Goal: Communication & Community: Ask a question

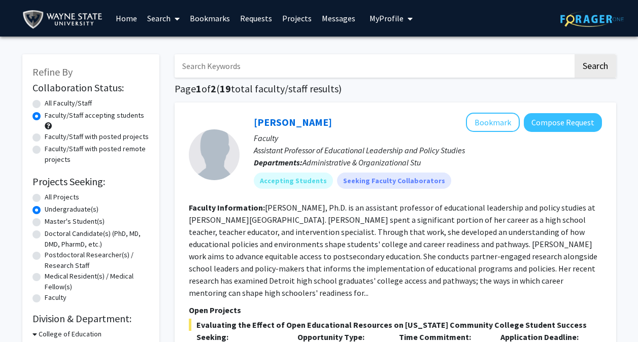
scroll to position [5718, 0]
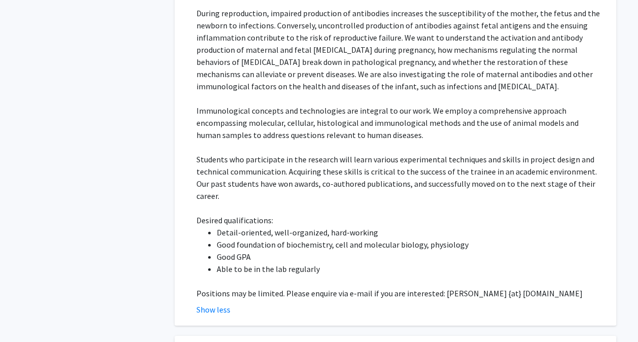
scroll to position [5169, 0]
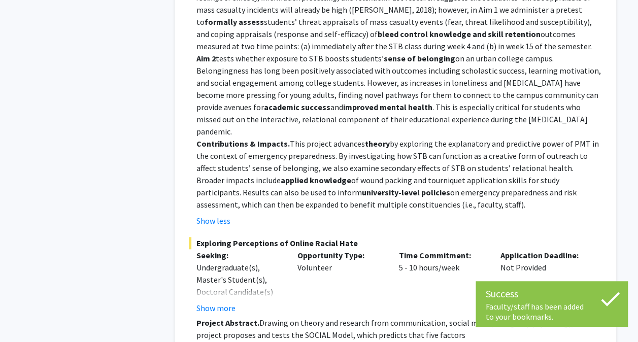
scroll to position [6114, 0]
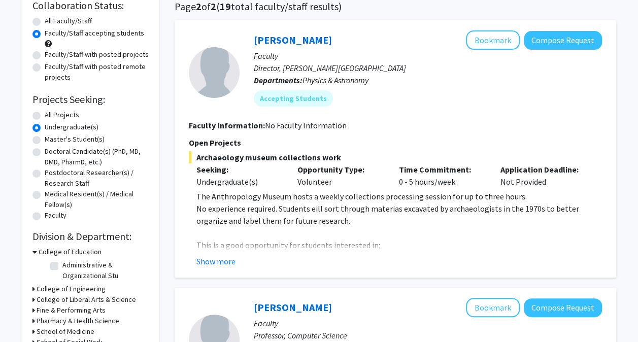
scroll to position [83, 0]
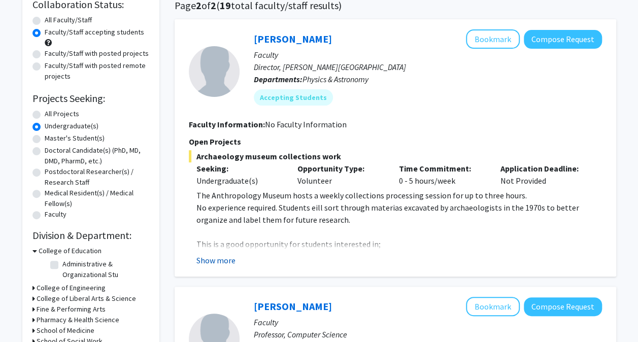
click at [225, 263] on button "Show more" at bounding box center [215, 260] width 39 height 12
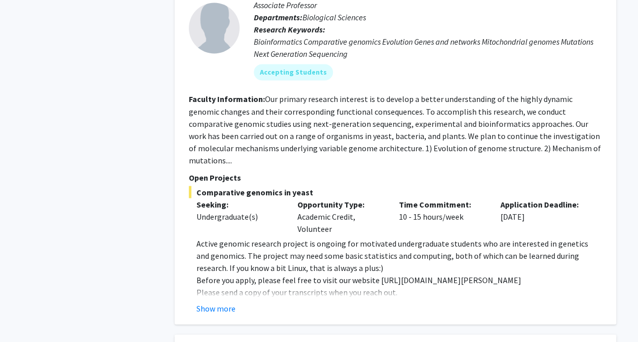
scroll to position [856, 0]
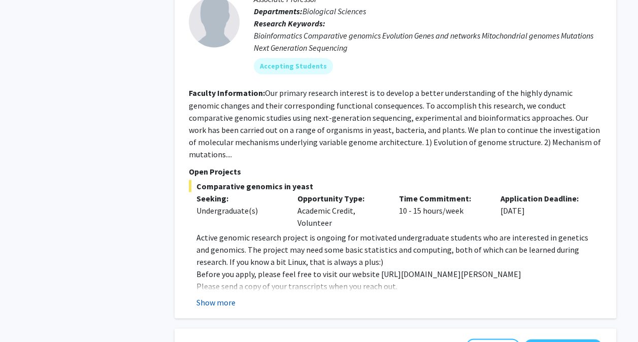
click at [219, 296] on button "Show more" at bounding box center [215, 302] width 39 height 12
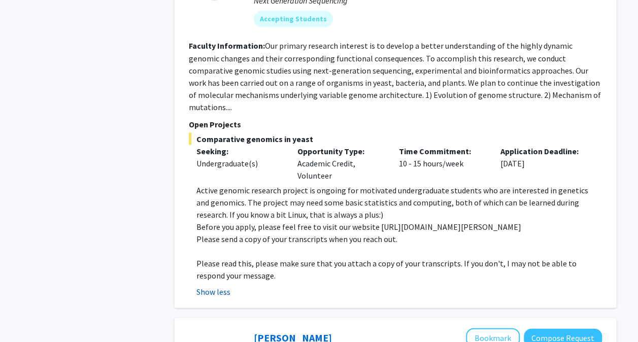
scroll to position [902, 0]
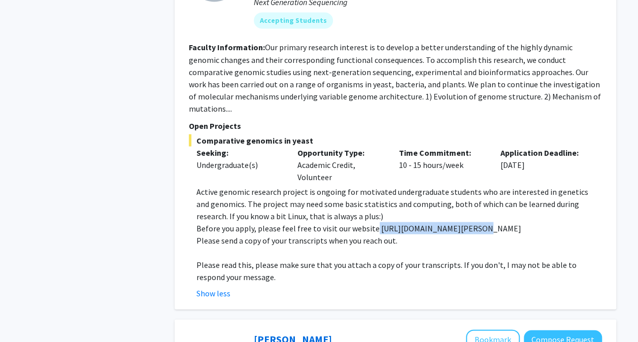
drag, startPoint x: 371, startPoint y: 215, endPoint x: 466, endPoint y: 220, distance: 95.0
click at [466, 222] on p "Before you apply, please feel free to visit our website [URL][DOMAIN_NAME][PERS…" at bounding box center [398, 228] width 405 height 12
copy p "[URL][DOMAIN_NAME][PERSON_NAME]"
click at [255, 188] on p "Active genomic research project is ongoing for motivated undergraduate students…" at bounding box center [398, 203] width 405 height 37
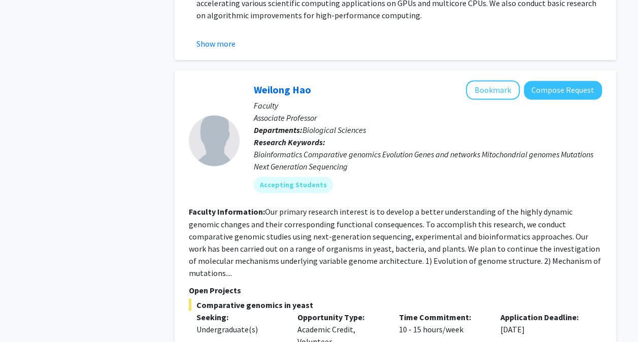
scroll to position [739, 0]
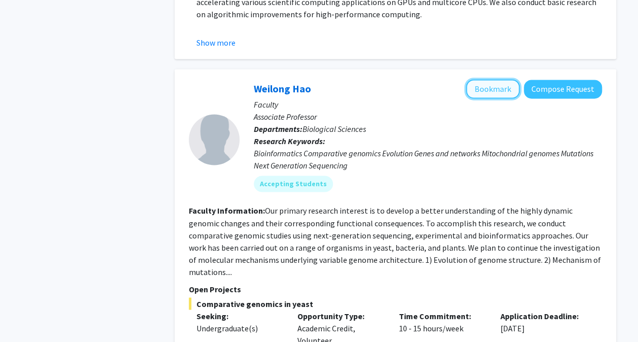
click at [491, 91] on button "Bookmark" at bounding box center [493, 88] width 54 height 19
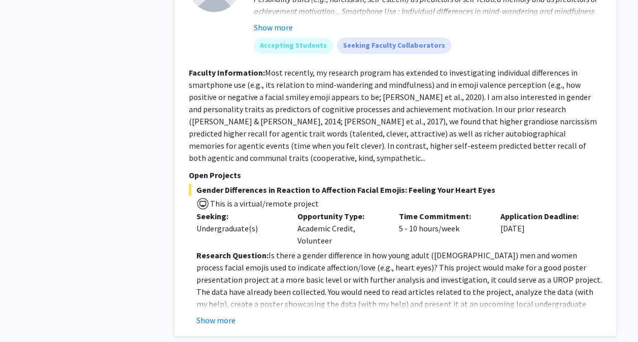
scroll to position [1682, 0]
click at [228, 313] on button "Show more" at bounding box center [215, 319] width 39 height 12
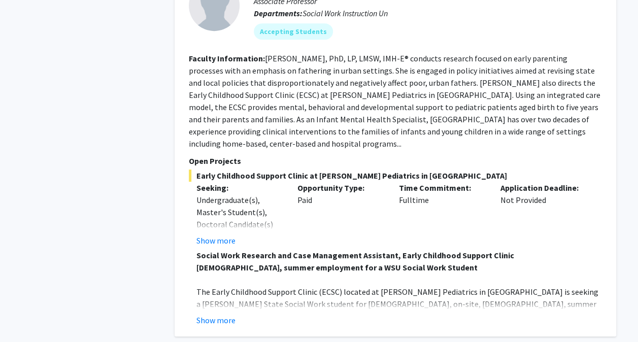
scroll to position [2135, 0]
click at [217, 314] on button "Show more" at bounding box center [215, 320] width 39 height 12
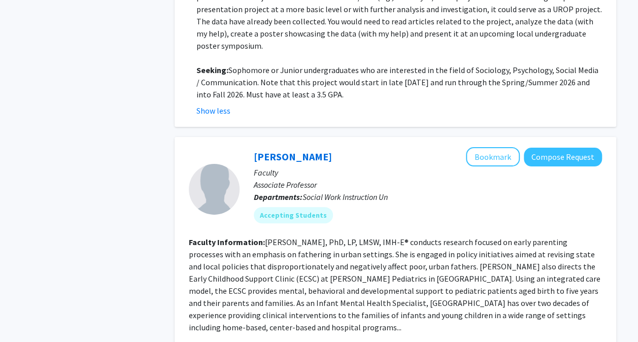
scroll to position [1953, 0]
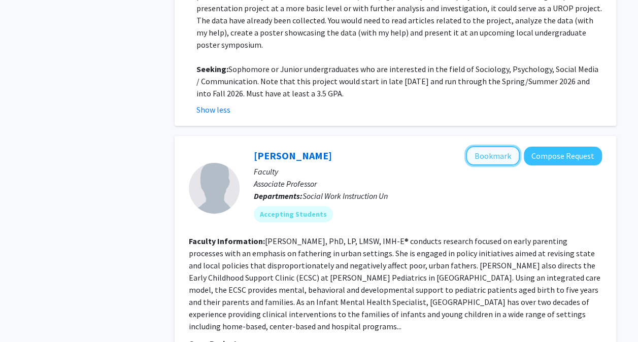
click at [482, 146] on button "Bookmark" at bounding box center [493, 155] width 54 height 19
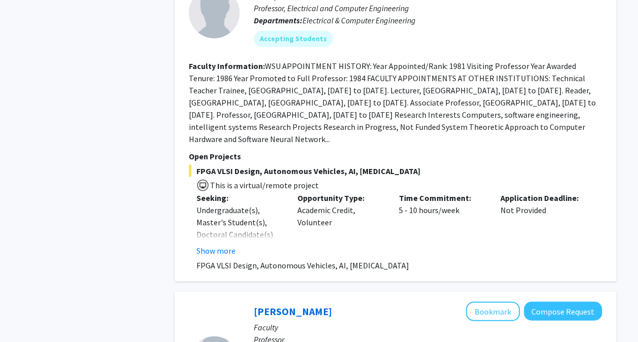
scroll to position [2821, 0]
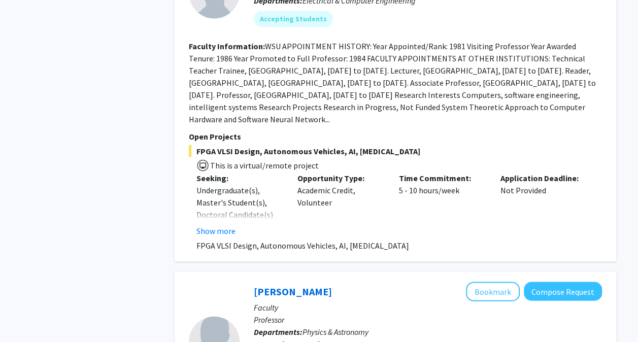
click at [243, 224] on div "Show more" at bounding box center [239, 230] width 86 height 12
click at [217, 224] on button "Show more" at bounding box center [215, 230] width 39 height 12
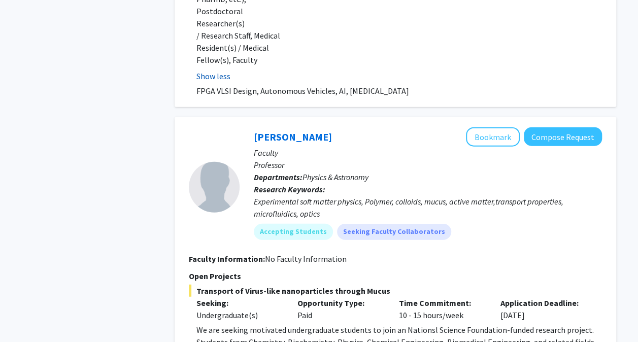
scroll to position [3122, 0]
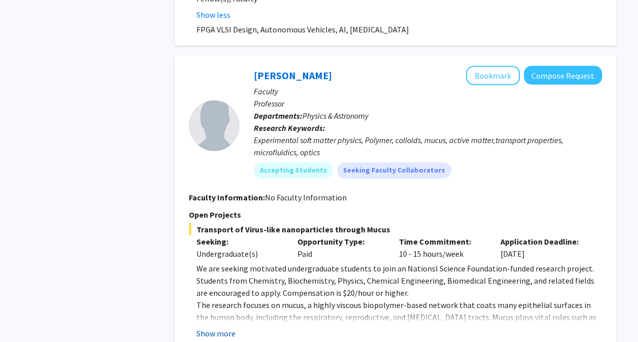
click at [206, 327] on button "Show more" at bounding box center [215, 333] width 39 height 12
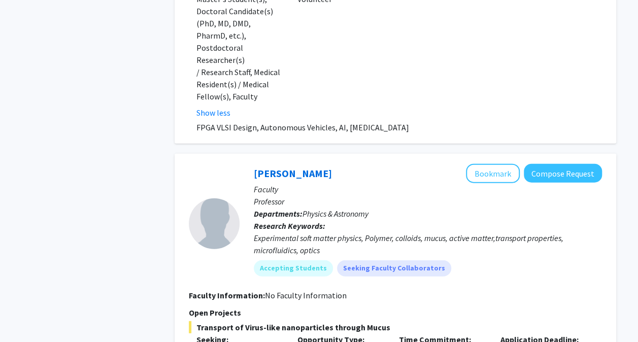
scroll to position [3023, 0]
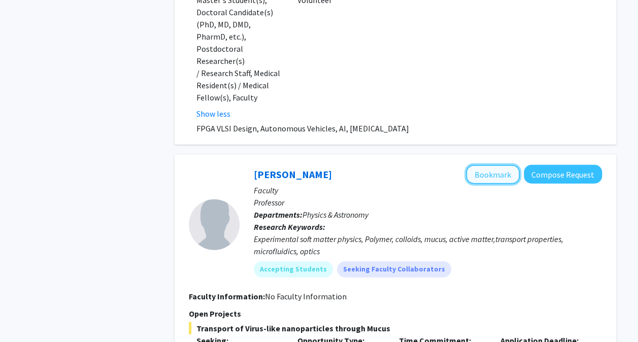
click at [492, 165] on button "Bookmark" at bounding box center [493, 174] width 54 height 19
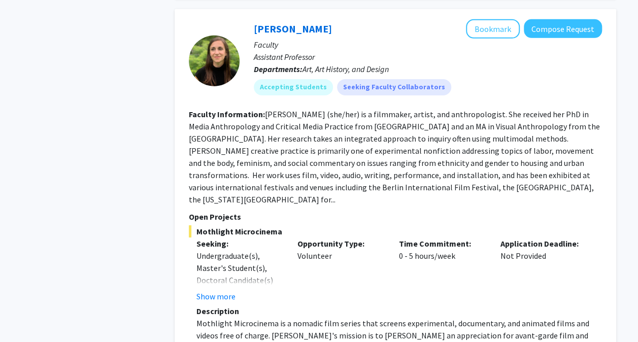
scroll to position [3550, 0]
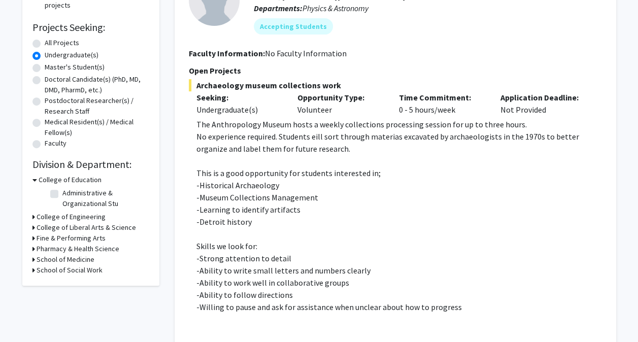
scroll to position [156, 0]
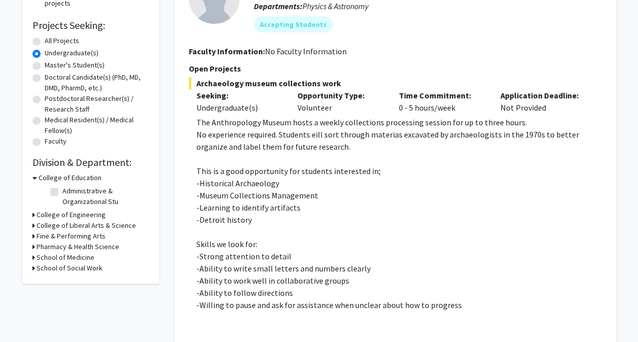
click at [117, 226] on h3 "College of Liberal Arts & Science" at bounding box center [86, 225] width 99 height 11
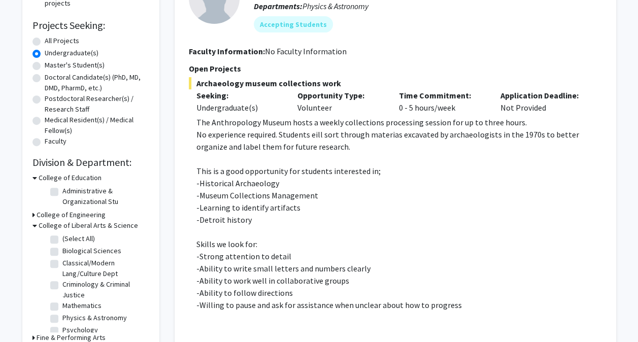
click at [62, 252] on label "Biological Sciences" at bounding box center [91, 251] width 59 height 11
click at [62, 252] on input "Biological Sciences" at bounding box center [65, 249] width 7 height 7
checkbox input "true"
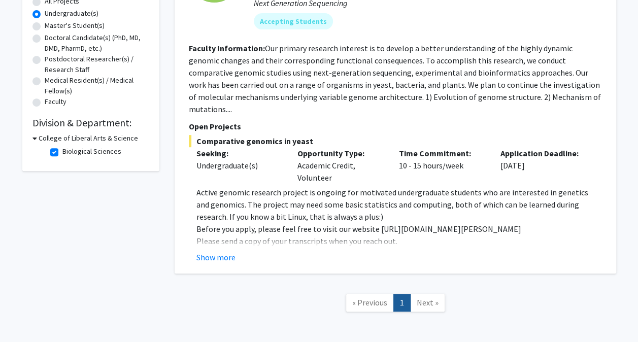
scroll to position [195, 0]
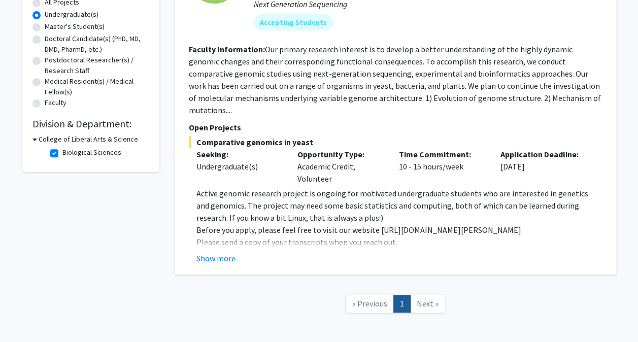
click at [111, 143] on h3 "College of Liberal Arts & Science" at bounding box center [88, 139] width 99 height 11
click at [108, 142] on h3 "College of Liberal Arts & Science" at bounding box center [86, 139] width 99 height 11
click at [62, 153] on label "Biological Sciences" at bounding box center [91, 152] width 59 height 11
click at [62, 153] on input "Biological Sciences" at bounding box center [65, 150] width 7 height 7
checkbox input "false"
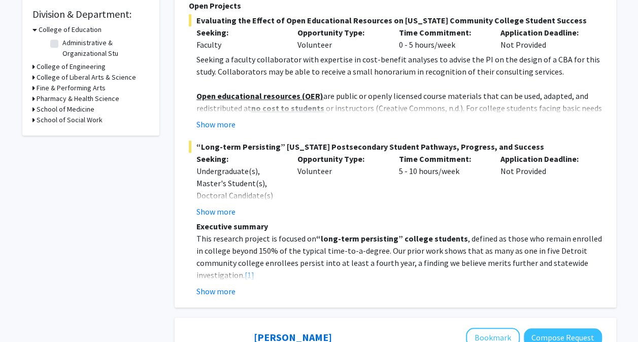
scroll to position [298, 0]
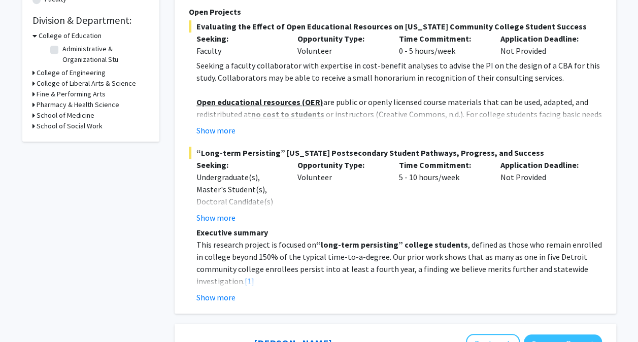
click at [87, 128] on h3 "School of Social Work" at bounding box center [70, 126] width 66 height 11
click at [73, 119] on h3 "School of Medicine" at bounding box center [66, 115] width 58 height 11
click at [62, 129] on label "Obstetrics/Gynecology" at bounding box center [98, 128] width 72 height 11
click at [62, 129] on input "Obstetrics/Gynecology" at bounding box center [65, 126] width 7 height 7
checkbox input "true"
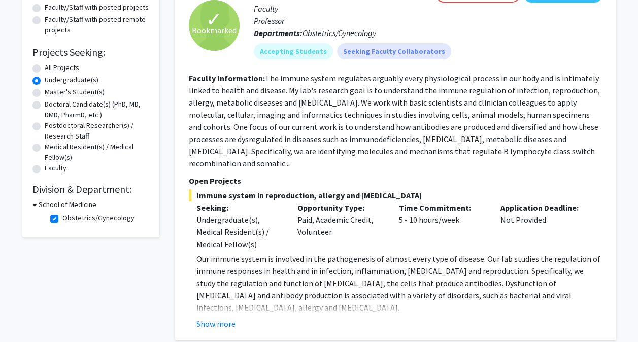
scroll to position [130, 0]
click at [81, 204] on h3 "School of Medicine" at bounding box center [68, 204] width 58 height 11
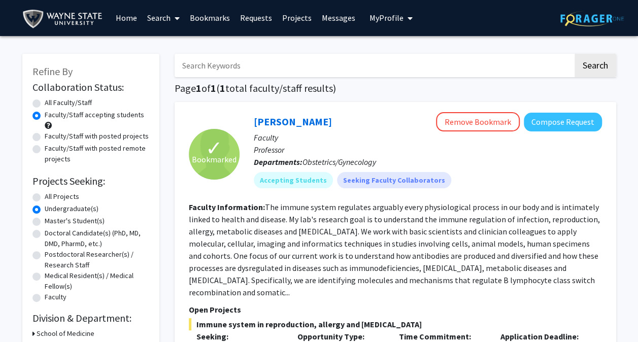
scroll to position [0, 0]
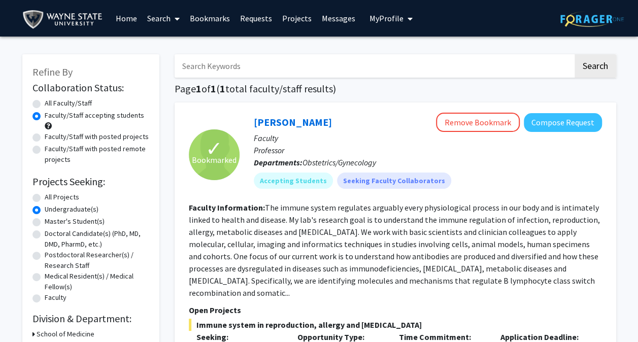
click at [52, 104] on label "All Faculty/Staff" at bounding box center [68, 103] width 47 height 11
click at [51, 104] on input "All Faculty/Staff" at bounding box center [48, 101] width 7 height 7
radio input "true"
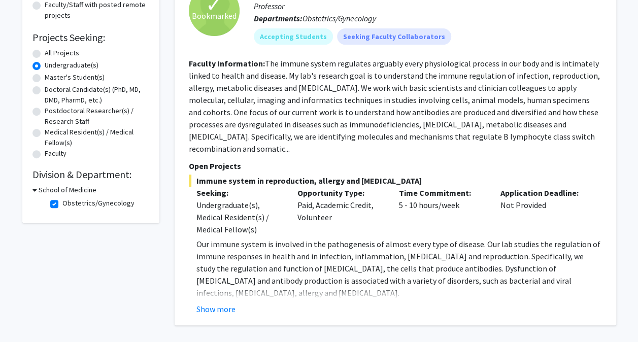
scroll to position [145, 0]
click at [62, 201] on label "Obstetrics/Gynecology" at bounding box center [98, 202] width 72 height 11
click at [62, 201] on input "Obstetrics/Gynecology" at bounding box center [65, 200] width 7 height 7
checkbox input "false"
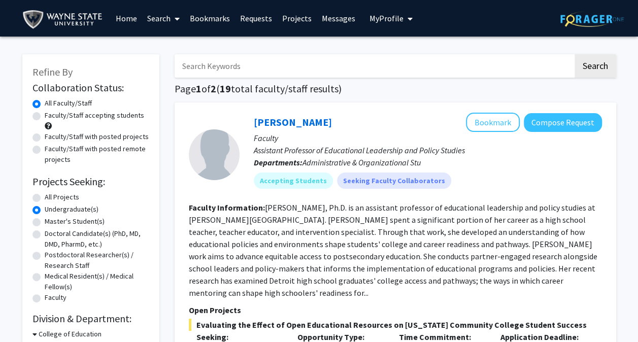
click at [311, 60] on input "Search Keywords" at bounding box center [373, 65] width 398 height 23
click at [451, 315] on p "Open Projects" at bounding box center [395, 310] width 413 height 12
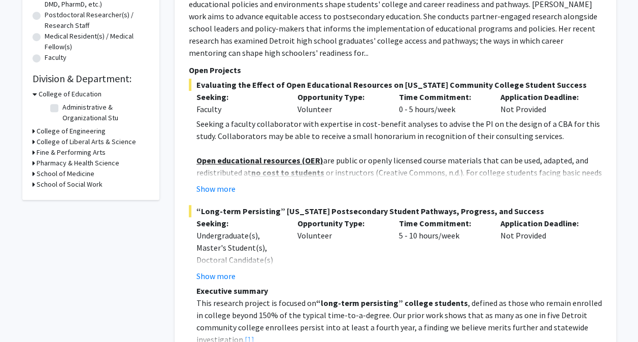
scroll to position [242, 0]
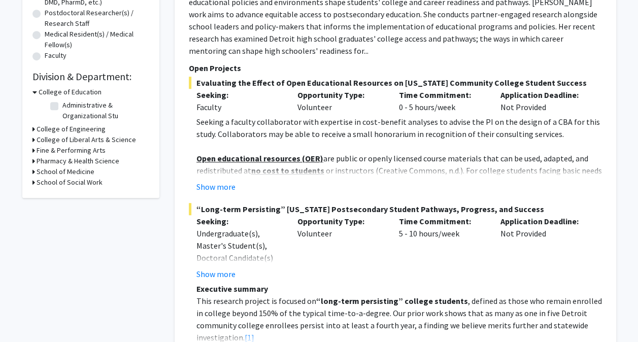
click at [570, 206] on span "“Long-term Persisting” [US_STATE] Postsecondary Student Pathways, Progress, and…" at bounding box center [395, 209] width 413 height 12
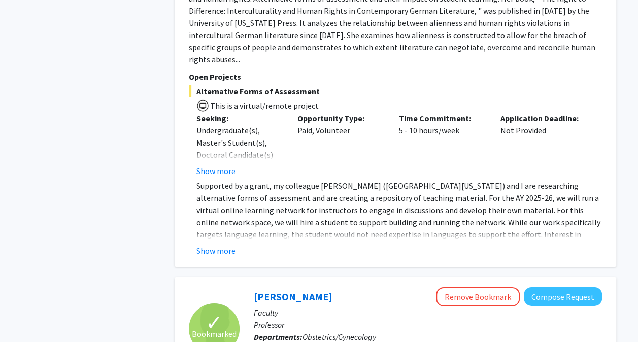
scroll to position [3391, 0]
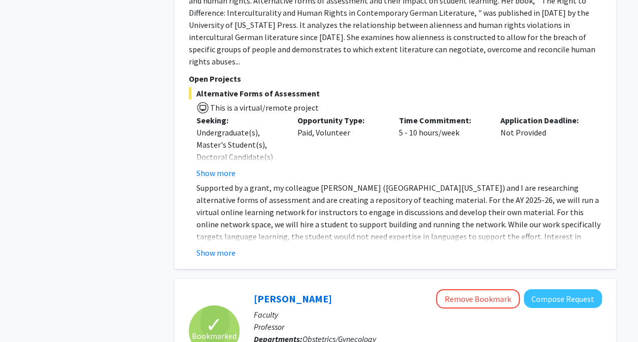
click at [208, 182] on p "Supported by a grant, my colleague [PERSON_NAME] ([GEOGRAPHIC_DATA][US_STATE]) …" at bounding box center [398, 218] width 405 height 73
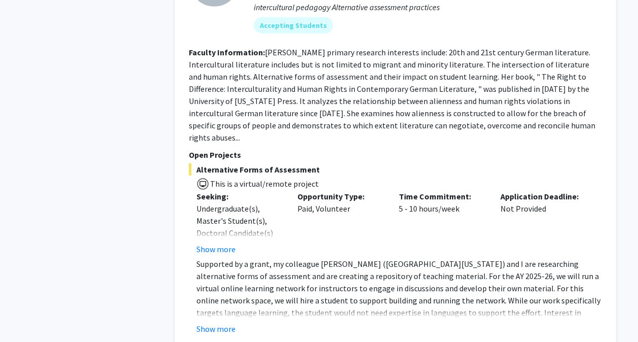
scroll to position [3317, 0]
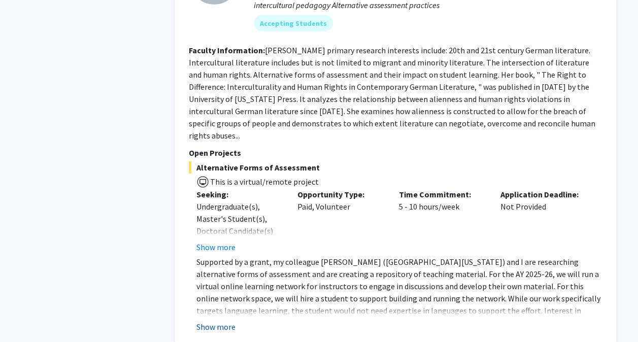
click at [222, 321] on button "Show more" at bounding box center [215, 327] width 39 height 12
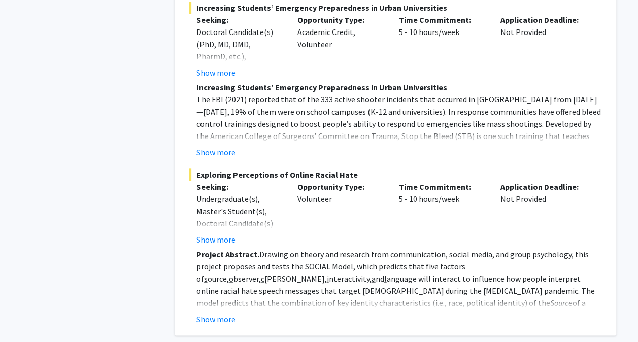
scroll to position [4319, 0]
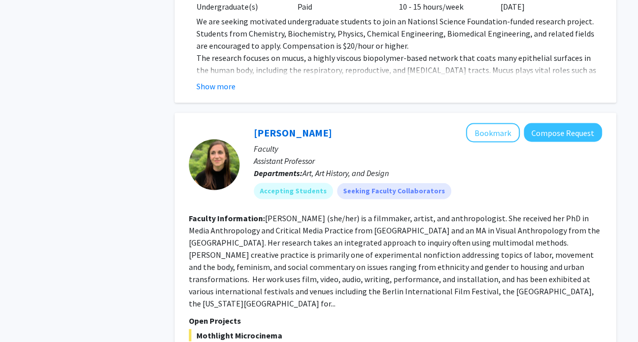
scroll to position [2953, 0]
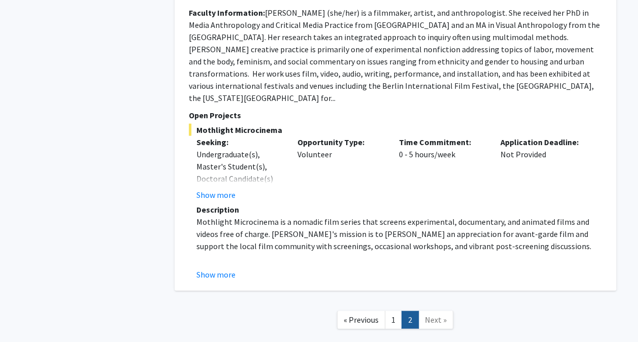
click at [436, 314] on span "Next »" at bounding box center [436, 319] width 22 height 10
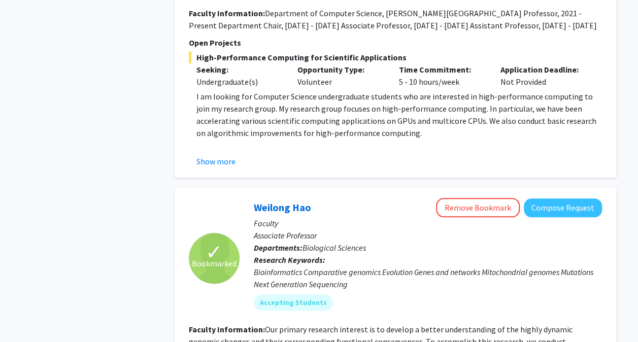
scroll to position [464, 0]
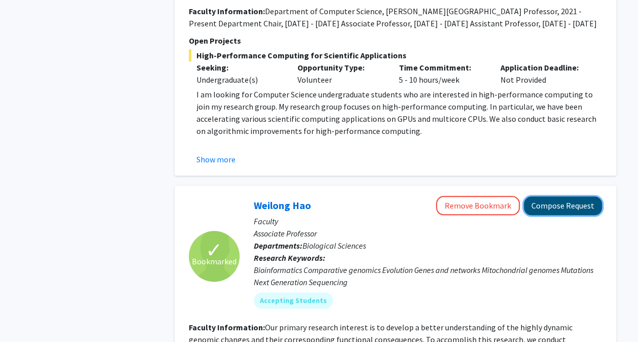
click at [558, 204] on button "Compose Request" at bounding box center [562, 205] width 78 height 19
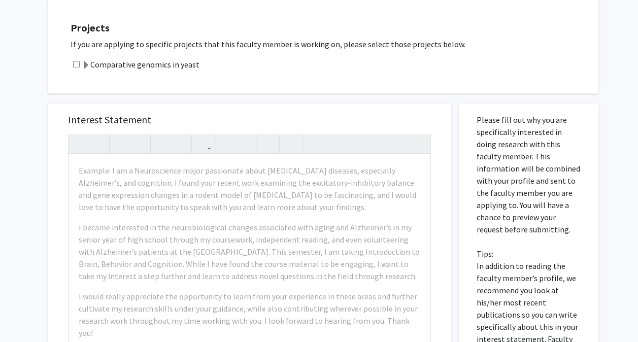
scroll to position [332, 0]
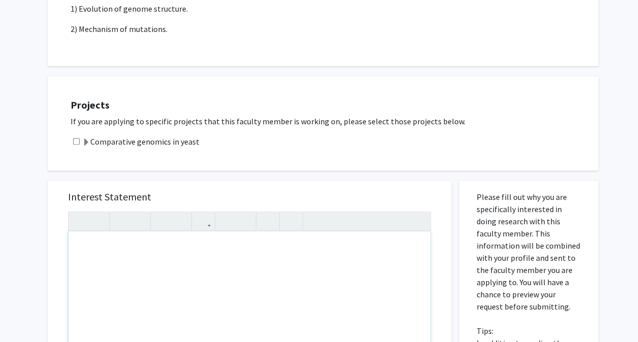
click at [278, 298] on div "Note to users with screen readers: Please press Alt+0 or Option+0 to deactivate…" at bounding box center [249, 347] width 362 height 233
paste div "Note to users with screen readers: Please press Alt+0 or Option+0 to deactivate…"
type textarea "<p>We enjoy having highly motivated undergraduate students for research experie…"
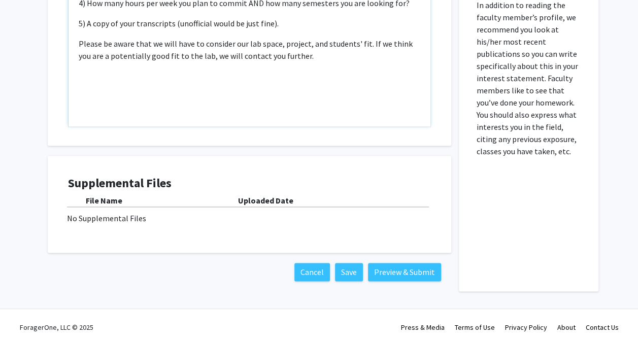
scroll to position [672, 0]
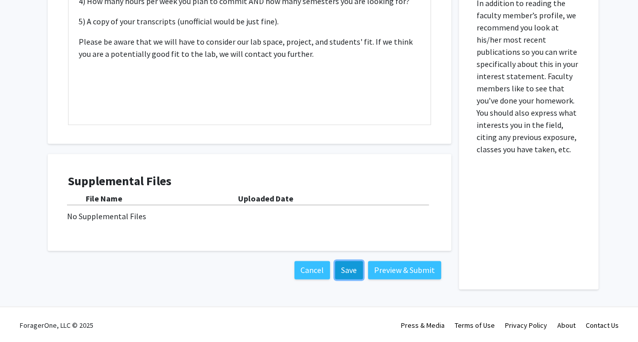
click at [350, 269] on button "Save" at bounding box center [349, 270] width 28 height 18
